Goal: Task Accomplishment & Management: Use online tool/utility

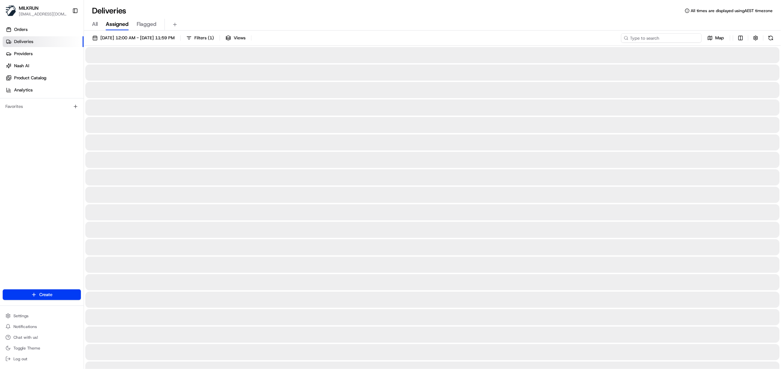
click at [660, 36] on input at bounding box center [661, 37] width 81 height 9
paste input "49ae5e00-a622-4802-8aed-37fb077e328e"
type input "49ae5e00-a622-4802-8aed-37fb077e328e"
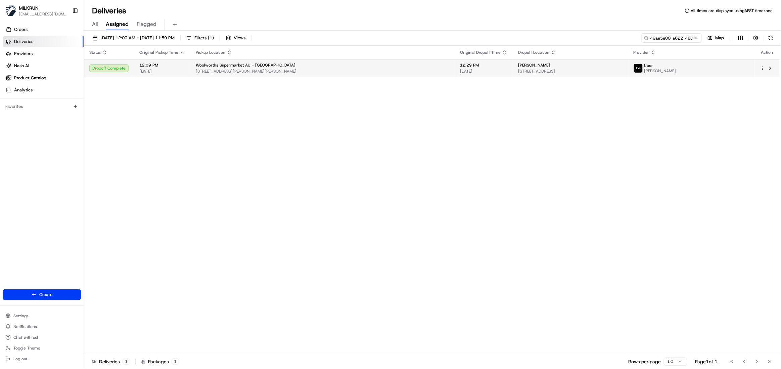
click at [518, 71] on span "[STREET_ADDRESS]" at bounding box center [570, 70] width 105 height 5
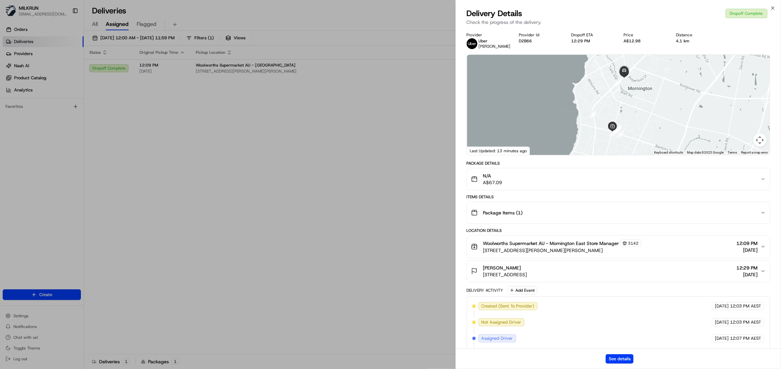
click at [618, 365] on div "See details" at bounding box center [618, 358] width 325 height 20
click at [618, 357] on button "See details" at bounding box center [620, 358] width 28 height 9
click at [774, 9] on icon "button" at bounding box center [772, 7] width 5 height 5
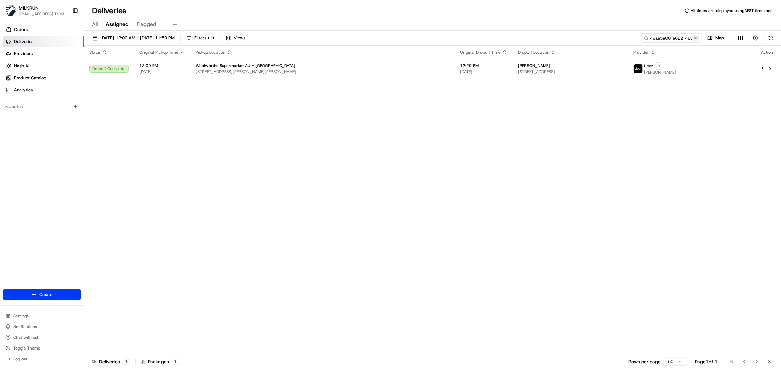
click at [696, 38] on button at bounding box center [695, 38] width 7 height 7
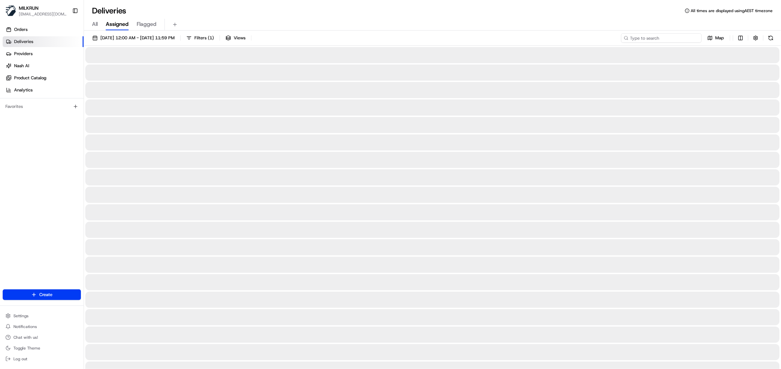
drag, startPoint x: 678, startPoint y: 37, endPoint x: 681, endPoint y: 33, distance: 5.2
click at [678, 37] on input at bounding box center [661, 37] width 81 height 9
paste input "6afdfc8a-057c-432c-a89f-b4e96db436bb"
type input "6afdfc8a-057c-432c-a89f-b4e96db436bb"
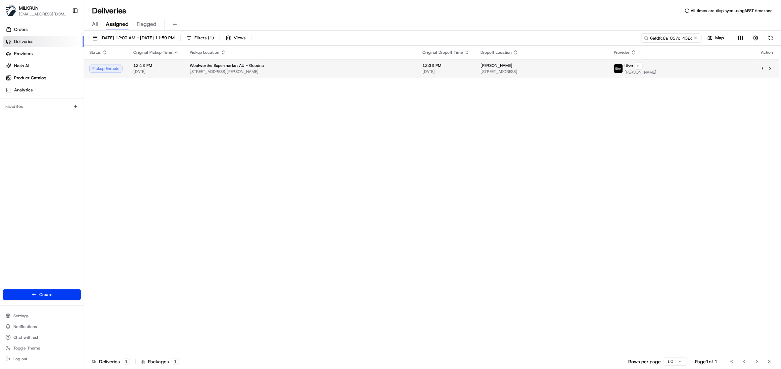
click at [252, 71] on span "[STREET_ADDRESS][PERSON_NAME]" at bounding box center [301, 71] width 222 height 5
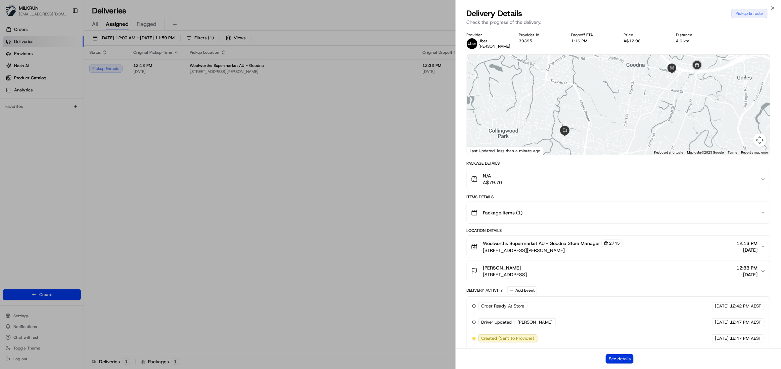
click at [620, 355] on button "See details" at bounding box center [620, 358] width 28 height 9
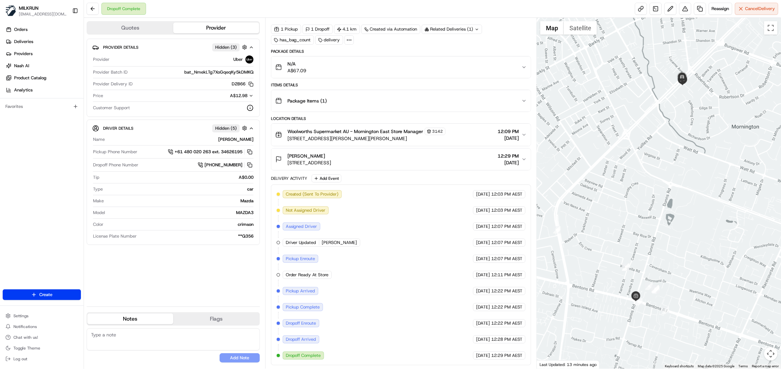
scroll to position [26, 0]
click at [718, 9] on span "Reassign" at bounding box center [720, 9] width 17 height 6
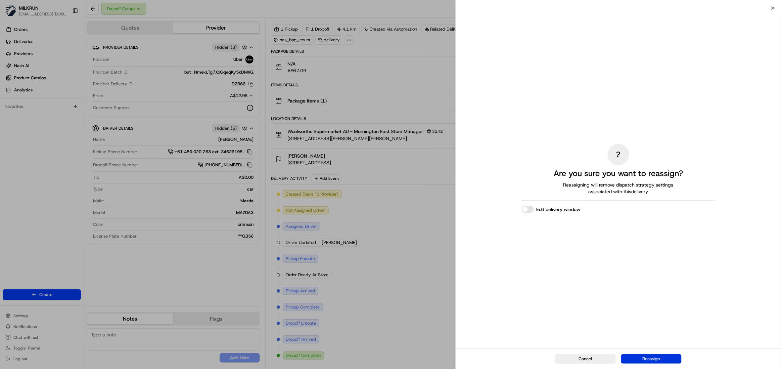
click at [655, 360] on button "Reassign" at bounding box center [651, 358] width 60 height 9
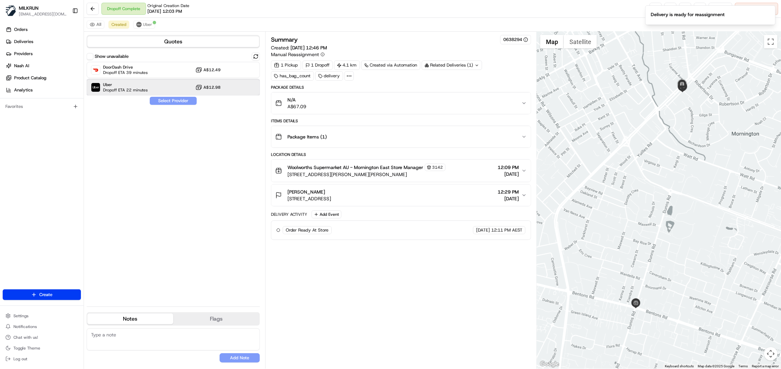
click at [108, 86] on span "Uber" at bounding box center [125, 84] width 45 height 5
click at [166, 102] on button "Assign Provider" at bounding box center [173, 101] width 48 height 8
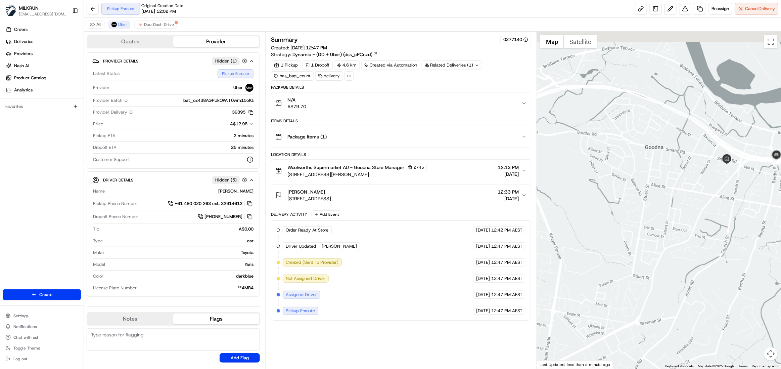
drag, startPoint x: 685, startPoint y: 206, endPoint x: 594, endPoint y: 264, distance: 107.8
click at [594, 264] on div at bounding box center [659, 200] width 244 height 337
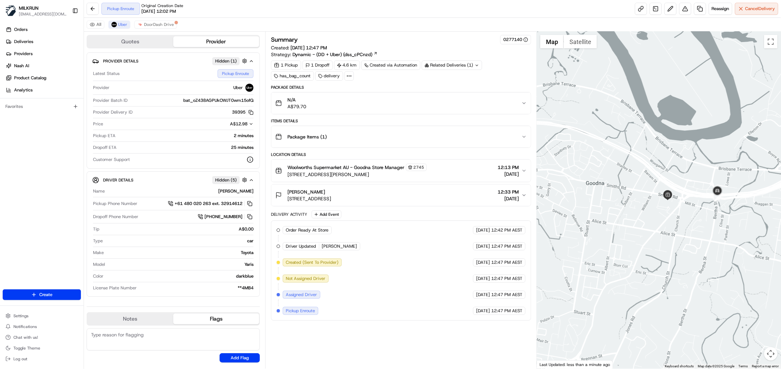
drag, startPoint x: 614, startPoint y: 259, endPoint x: 636, endPoint y: 248, distance: 24.2
click at [635, 249] on div at bounding box center [659, 200] width 244 height 337
